Goal: Check status: Check status

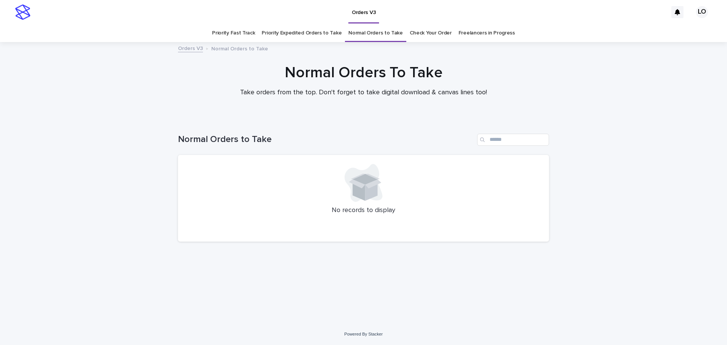
click at [433, 36] on link "Check Your Order" at bounding box center [431, 33] width 42 height 18
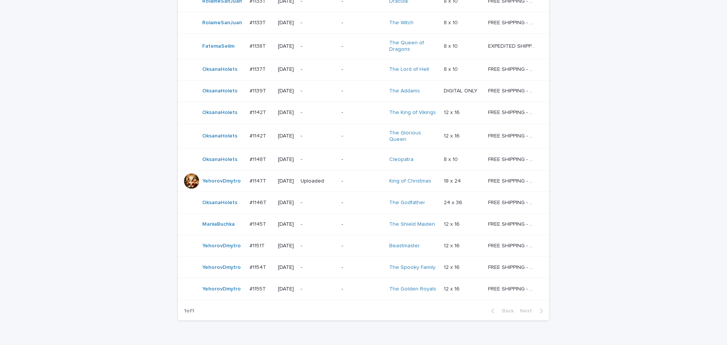
scroll to position [485, 0]
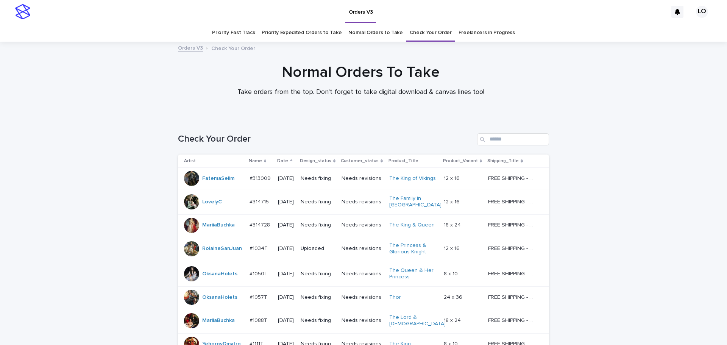
scroll to position [0, 0]
click at [294, 205] on p "[DATE]" at bounding box center [286, 202] width 16 height 6
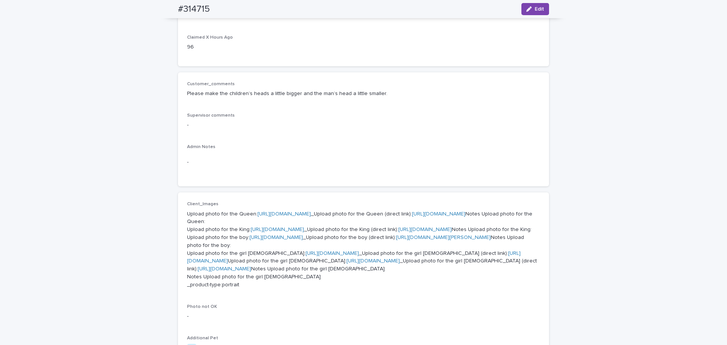
scroll to position [114, 0]
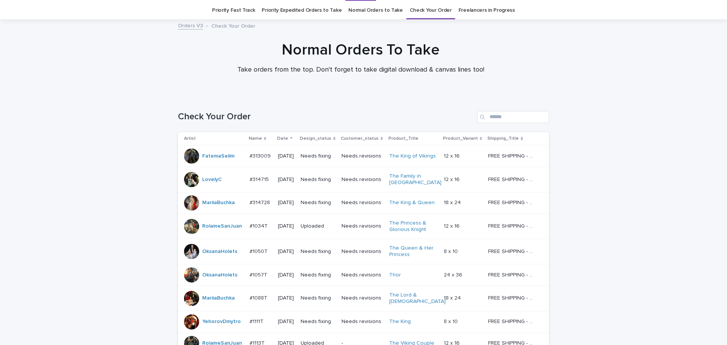
scroll to position [24, 0]
